Goal: Transaction & Acquisition: Purchase product/service

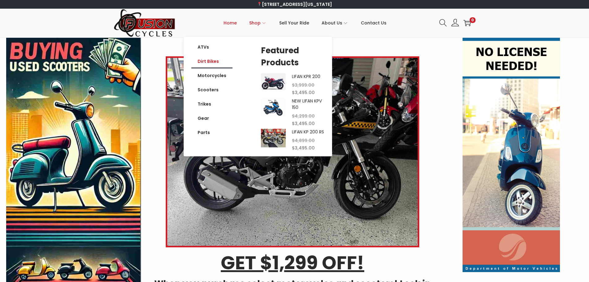
click at [215, 65] on link "Dirt Bikes" at bounding box center [211, 61] width 41 height 14
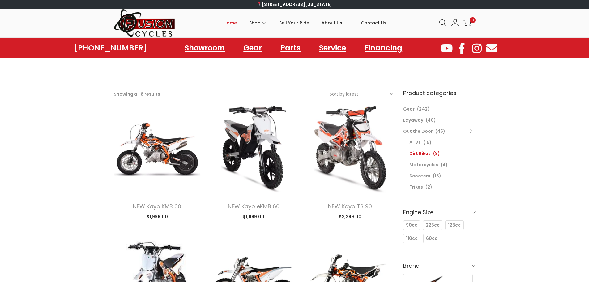
click at [234, 22] on span "Home" at bounding box center [229, 22] width 13 height 15
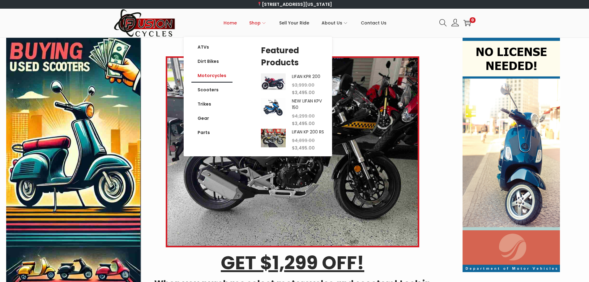
click at [220, 73] on link "Motorcycles" at bounding box center [211, 75] width 41 height 14
